Goal: Navigation & Orientation: Find specific page/section

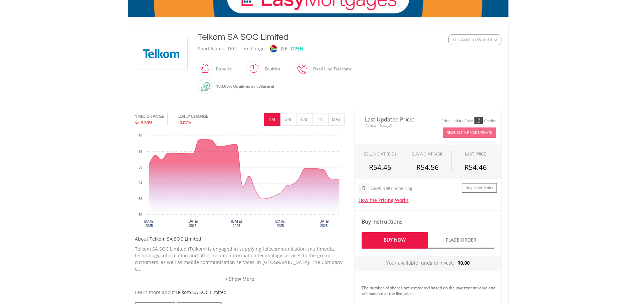
scroll to position [133, 0]
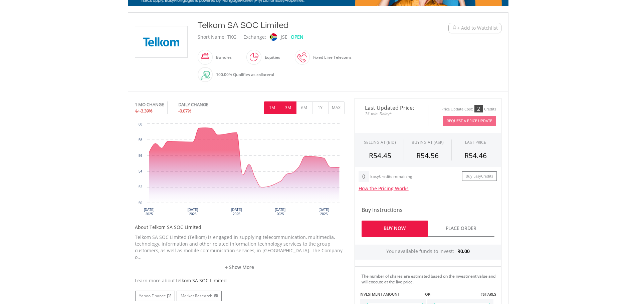
click at [289, 107] on button "3M" at bounding box center [288, 107] width 16 height 13
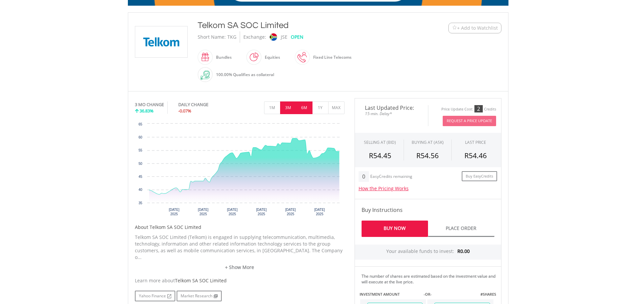
click at [306, 107] on button "6M" at bounding box center [304, 107] width 16 height 13
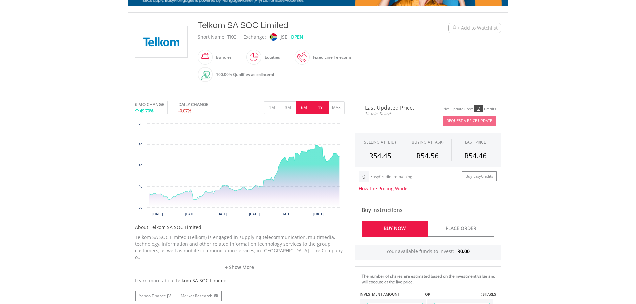
click at [320, 107] on button "1Y" at bounding box center [320, 107] width 16 height 13
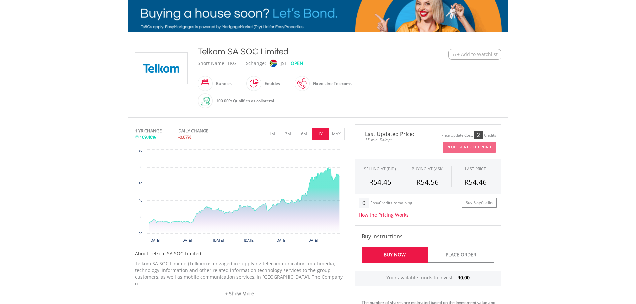
scroll to position [0, 0]
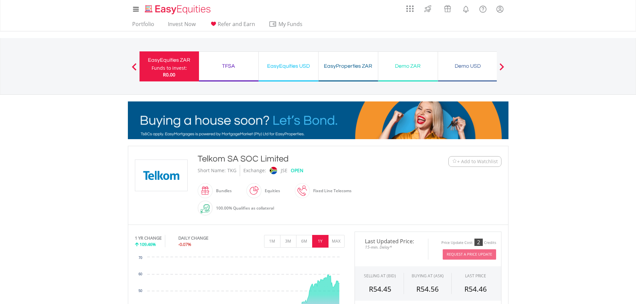
click at [224, 65] on div "TFSA" at bounding box center [228, 65] width 51 height 9
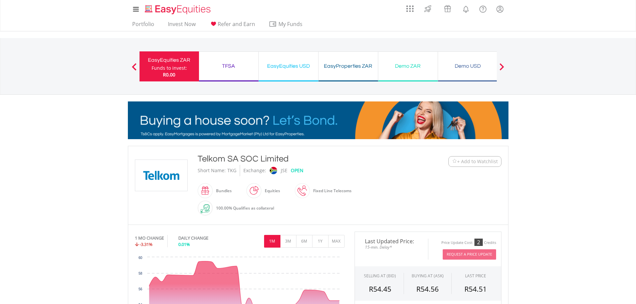
click at [228, 63] on div "TFSA" at bounding box center [228, 65] width 51 height 9
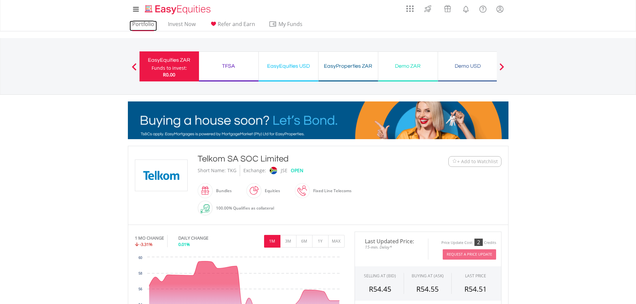
click at [140, 23] on link "Portfolio" at bounding box center [142, 26] width 27 height 10
